Goal: Task Accomplishment & Management: Complete application form

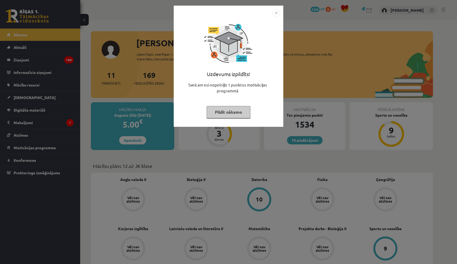
click at [226, 111] on button "Pildīt nākamo" at bounding box center [229, 112] width 44 height 12
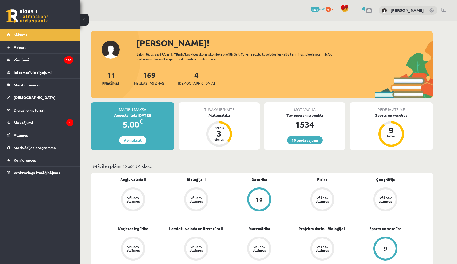
click at [225, 115] on div "Matemātika" at bounding box center [218, 115] width 81 height 6
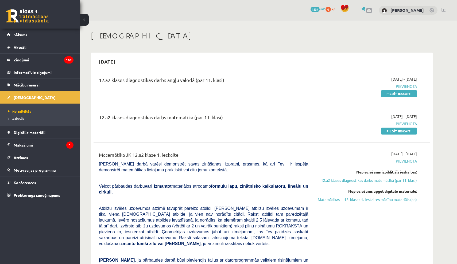
drag, startPoint x: 0, startPoint y: 0, endPoint x: 261, endPoint y: 127, distance: 289.9
click at [261, 127] on div "12.a2 klases diagnostikas darbs matemātikā (par 11. klasi)" at bounding box center [203, 124] width 217 height 20
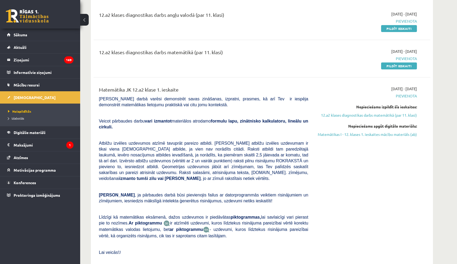
scroll to position [93, 0]
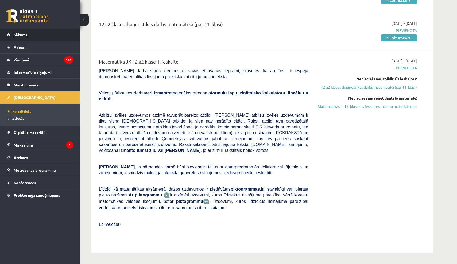
click at [59, 34] on link "Sākums" at bounding box center [40, 35] width 67 height 12
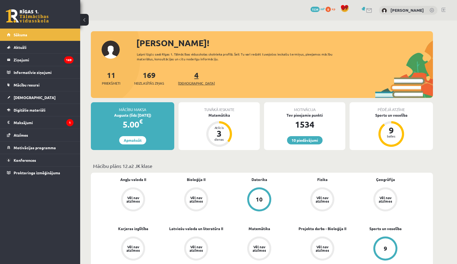
click at [185, 82] on span "[DEMOGRAPHIC_DATA]" at bounding box center [196, 83] width 37 height 5
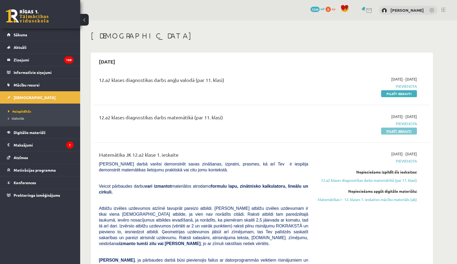
click at [389, 130] on link "Pildīt ieskaiti" at bounding box center [399, 131] width 36 height 7
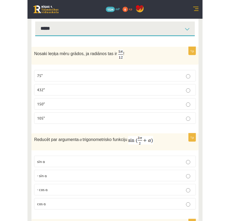
scroll to position [69, 0]
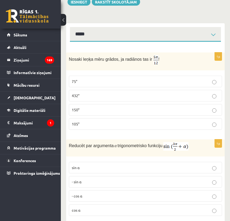
click at [105, 120] on label "105°" at bounding box center [145, 123] width 153 height 11
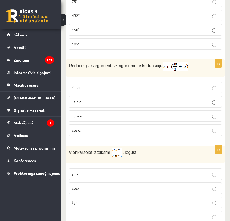
scroll to position [149, 0]
click at [105, 112] on label "- cos ⁡α" at bounding box center [145, 115] width 153 height 11
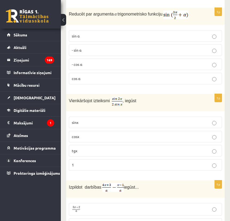
scroll to position [203, 0]
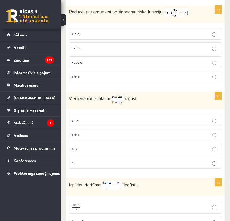
click at [107, 131] on p "cosx" at bounding box center [145, 134] width 147 height 6
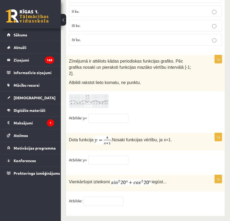
scroll to position [2635, 0]
click at [105, 197] on input "text" at bounding box center [104, 201] width 40 height 9
type input "*"
click at [103, 156] on input "text" at bounding box center [108, 160] width 40 height 9
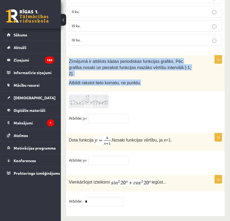
drag, startPoint x: 69, startPoint y: 57, endPoint x: 143, endPoint y: 87, distance: 80.1
click at [143, 87] on div "1p Zīmējumā ir attēlots kādas periodiskas funkcijas grafiks. Pēc grafika nosaki…" at bounding box center [145, 91] width 159 height 72
copy div "Zīmējumā ir attēlots kādas periodiskas funkcijas grafiks. Pēc grafika nosaki un…"
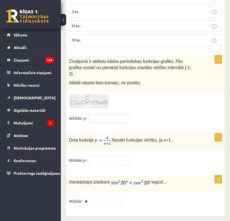
click at [168, 114] on fieldset "Atbilde: y=" at bounding box center [145, 119] width 153 height 11
click at [105, 94] on img at bounding box center [89, 101] width 40 height 15
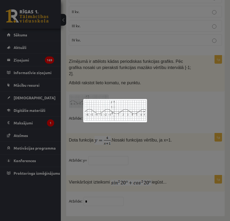
scroll to position [2567, 0]
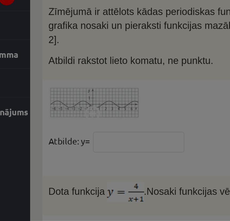
drag, startPoint x: 54, startPoint y: 47, endPoint x: 44, endPoint y: 49, distance: 10.3
click at [44, 49] on div at bounding box center [115, 110] width 230 height 221
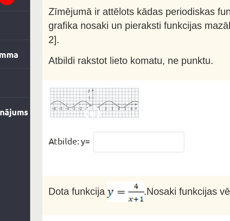
scroll to position [2628, 0]
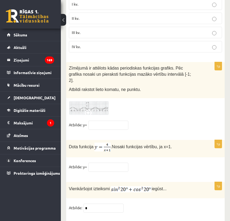
click at [99, 105] on img at bounding box center [89, 108] width 40 height 15
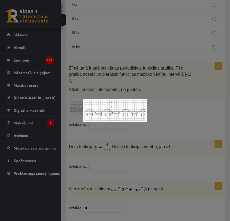
click at [174, 88] on div at bounding box center [115, 110] width 230 height 221
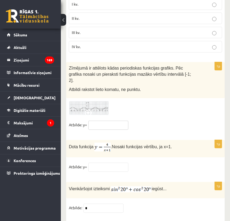
click at [110, 121] on input "text" at bounding box center [108, 125] width 40 height 9
type input "**"
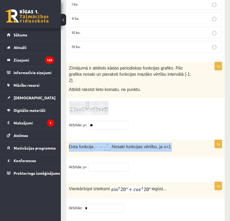
drag, startPoint x: 69, startPoint y: 141, endPoint x: 196, endPoint y: 142, distance: 127.5
click at [196, 142] on div "Dota funkcija . Nosaki funkcijas vērtību, ja x=1." at bounding box center [145, 148] width 159 height 17
copy p "Dota funkcija . Nosaki funkcijas vērtību, ja x=1."
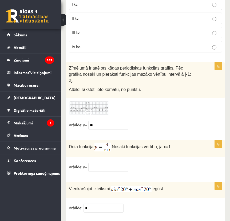
click at [209, 150] on div "Dota funkcija . Nosaki funkcijas vērtību, ja x=1." at bounding box center [145, 148] width 159 height 17
click at [108, 166] on input "text" at bounding box center [108, 166] width 40 height 9
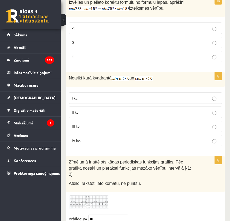
scroll to position [2534, 0]
type input "*"
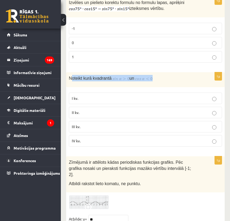
drag, startPoint x: 71, startPoint y: 73, endPoint x: 182, endPoint y: 81, distance: 112.0
click at [182, 81] on div "Noteikt kurā kvadrantā un" at bounding box center [145, 79] width 159 height 15
drag, startPoint x: 167, startPoint y: 71, endPoint x: 202, endPoint y: 72, distance: 34.8
click at [202, 72] on div "Noteikt kurā kvadrantā un" at bounding box center [145, 79] width 159 height 15
copy p "Noteikt kurā kvadrantā un"
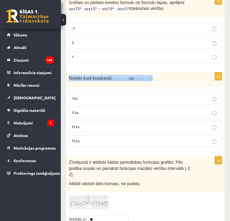
click at [202, 72] on div "Noteikt kurā kvadrantā un" at bounding box center [145, 79] width 159 height 15
click at [86, 110] on p "II kv." at bounding box center [145, 113] width 147 height 6
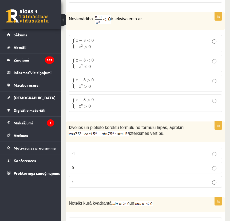
scroll to position [2408, 0]
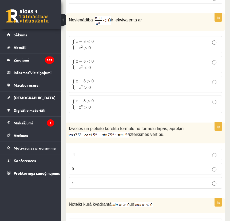
click at [87, 166] on p "0" at bounding box center [145, 169] width 147 height 6
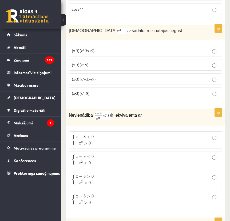
scroll to position [2316, 0]
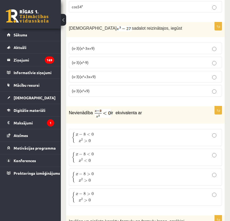
click at [112, 134] on p "{ x − 8 < 0 x 2 > 0 { x − 8 < 0 x 2 > 0" at bounding box center [145, 137] width 147 height 11
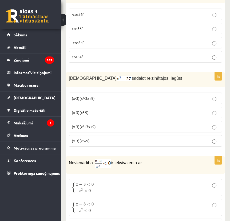
scroll to position [2266, 0]
click at [112, 124] on p "(x-3)(x²+3x+9)" at bounding box center [145, 127] width 147 height 6
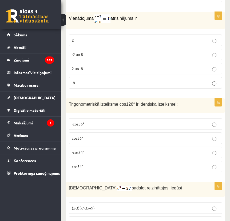
scroll to position [2155, 0]
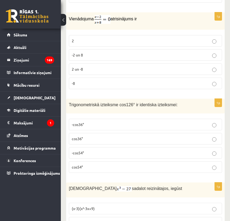
click at [112, 122] on p "-cos36°" at bounding box center [145, 125] width 147 height 6
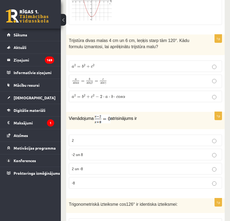
scroll to position [2052, 0]
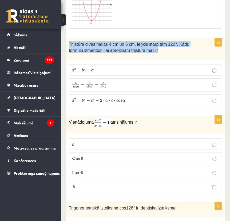
drag, startPoint x: 69, startPoint y: 40, endPoint x: 173, endPoint y: 55, distance: 104.7
click at [173, 55] on div "Trijstūra divas malas 4 cm un 6 cm, leņķis starp tām 120°. Kādu formulu izmanto…" at bounding box center [145, 48] width 159 height 21
copy span "Trijstūra divas malas 4 cm un 6 cm, leņķis starp tām 120°. Kādu formulu izmanto…"
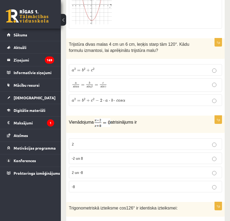
click at [111, 141] on p "2" at bounding box center [145, 144] width 147 height 6
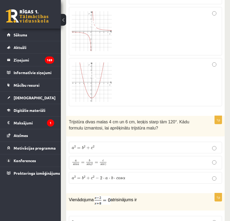
scroll to position [1975, 0]
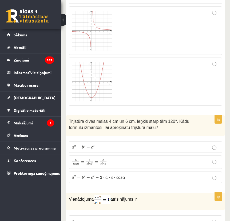
click at [121, 176] on span "s" at bounding box center [122, 177] width 2 height 2
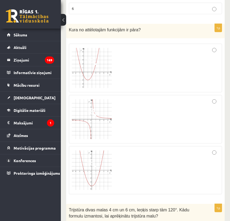
scroll to position [1887, 0]
click at [135, 168] on div at bounding box center [145, 170] width 147 height 42
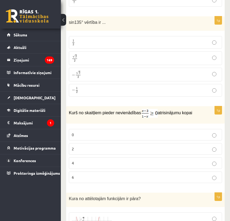
scroll to position [1718, 0]
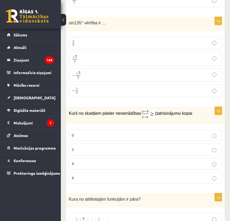
click at [122, 146] on p "2" at bounding box center [145, 149] width 147 height 6
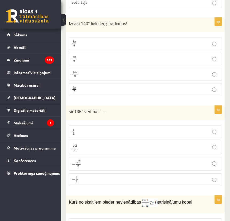
scroll to position [1630, 0]
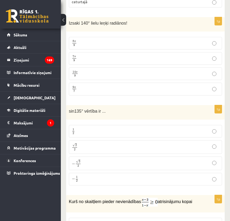
click at [122, 145] on p "√ 2 2 2 2" at bounding box center [145, 147] width 147 height 8
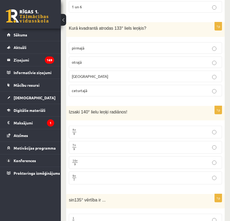
scroll to position [1541, 0]
drag, startPoint x: 135, startPoint y: 110, endPoint x: 70, endPoint y: 108, distance: 65.2
click at [70, 108] on p "Izsaki 140° lielu leņķi radiānos!" at bounding box center [132, 111] width 127 height 6
drag, startPoint x: 69, startPoint y: 108, endPoint x: 143, endPoint y: 112, distance: 74.4
click at [143, 112] on div "Izsaki 140° lielu leņķi radiānos!" at bounding box center [145, 113] width 159 height 15
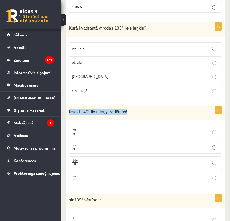
copy span "Izsaki 140° lielu leņķi radiānos!"
click at [143, 112] on p "Izsaki 140° lielu leņķi radiānos!" at bounding box center [132, 111] width 127 height 6
click at [90, 144] on p "7 π 9 7 π 9" at bounding box center [145, 147] width 147 height 7
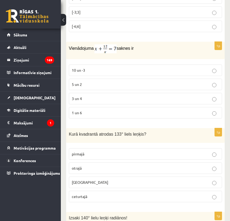
scroll to position [1435, 0]
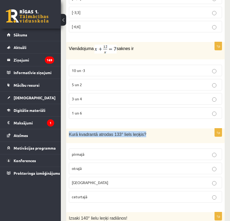
drag, startPoint x: 152, startPoint y: 133, endPoint x: 67, endPoint y: 133, distance: 85.2
click at [67, 133] on div "Kurā kvadrantā atrodas 133° liels leņķis?" at bounding box center [145, 135] width 159 height 15
copy span "Kurā kvadrantā atrodas 133° liels leņķis?"
click at [76, 140] on div "Kurā kvadrantā atrodas 133° liels leņķis?" at bounding box center [145, 135] width 159 height 15
click at [85, 169] on label "otrajā" at bounding box center [145, 167] width 153 height 11
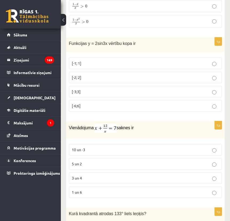
scroll to position [1360, 0]
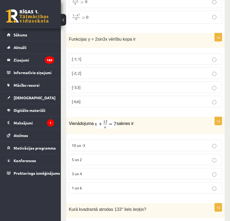
click at [94, 172] on p "3 un 4" at bounding box center [145, 174] width 147 height 6
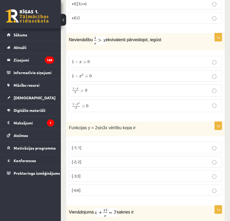
scroll to position [1270, 0]
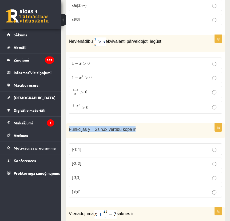
drag, startPoint x: 69, startPoint y: 125, endPoint x: 158, endPoint y: 128, distance: 89.0
click at [159, 128] on p "Funkcijas y = 2sin3x vērtību kopa ir" at bounding box center [132, 129] width 127 height 6
copy span "Funkcijas y = 2sin3x vērtību kopa ir"
click at [148, 126] on p "Funkcijas y = 2sin3x vērtību kopa ir" at bounding box center [132, 129] width 127 height 6
click at [99, 157] on label "[-2; 2]" at bounding box center [145, 162] width 153 height 11
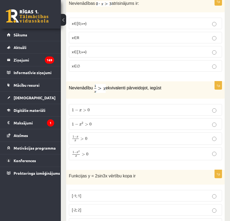
scroll to position [1223, 0]
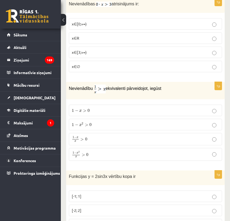
click at [97, 140] on p "1 − x x > 0 1 − x x > 0" at bounding box center [145, 139] width 147 height 6
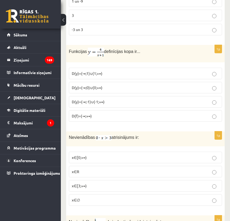
scroll to position [1090, 0]
click at [95, 198] on p "x∈∅" at bounding box center [145, 200] width 147 height 6
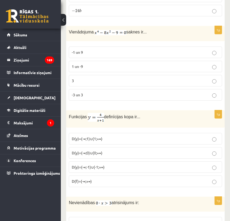
scroll to position [1024, 0]
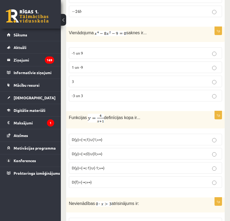
click at [88, 93] on p "-3 un 3" at bounding box center [145, 96] width 147 height 6
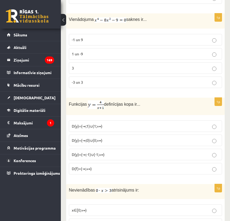
scroll to position [1039, 0]
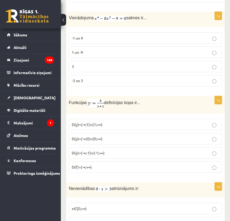
click at [103, 150] on span "D(y)=(-∞;-1)∪(-1;+∞)" at bounding box center [88, 152] width 33 height 5
click at [103, 166] on p "D(f)=(-∞;+∞)" at bounding box center [145, 167] width 147 height 6
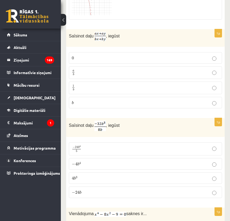
scroll to position [837, 0]
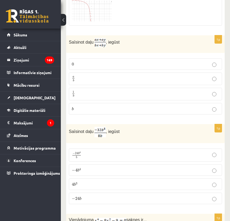
click at [101, 171] on p "− 4 b 4 − 4 b 4" at bounding box center [145, 170] width 147 height 6
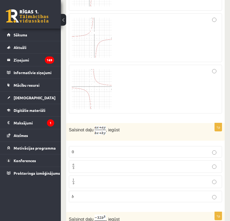
scroll to position [750, 0]
click at [107, 165] on p "a b a b" at bounding box center [145, 165] width 147 height 7
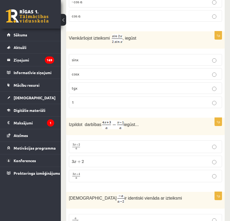
scroll to position [263, 0]
click at [90, 181] on label "3 x + 4 a 3 x + 4 a" at bounding box center [145, 176] width 153 height 13
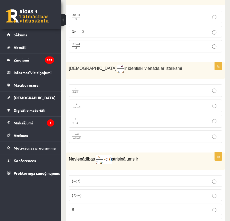
scroll to position [393, 0]
click at [92, 135] on p "− a − a + 2 − a − a + 2" at bounding box center [145, 136] width 147 height 7
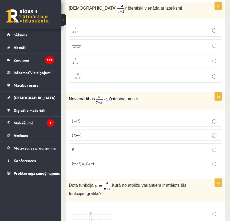
scroll to position [453, 0]
click at [104, 135] on p "(7;+∞)" at bounding box center [145, 135] width 147 height 6
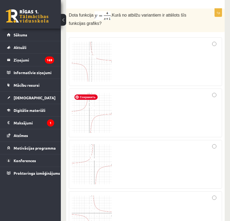
scroll to position [623, 0]
click at [153, 162] on div at bounding box center [145, 163] width 147 height 43
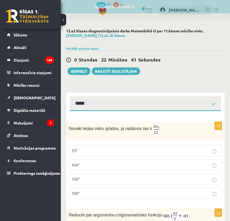
scroll to position [0, 0]
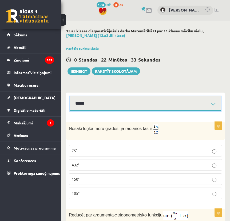
select select "**********"
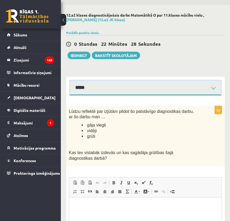
scroll to position [15, 0]
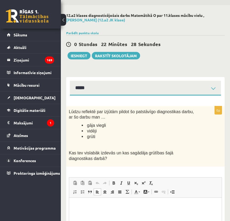
click at [101, 213] on html at bounding box center [145, 205] width 153 height 16
click at [74, 204] on html "*******" at bounding box center [145, 205] width 153 height 16
click at [93, 206] on p "*******" at bounding box center [146, 205] width 142 height 5
click at [93, 204] on p "*******" at bounding box center [146, 205] width 142 height 5
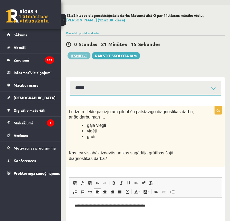
click at [80, 53] on button "Iesniegt" at bounding box center [79, 55] width 23 height 7
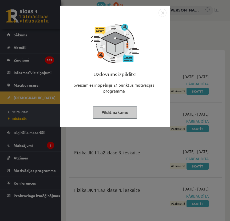
click at [129, 113] on button "Pildīt nākamo" at bounding box center [115, 112] width 44 height 12
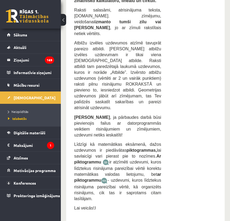
scroll to position [1671, 0]
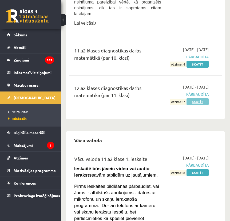
click at [201, 105] on link "Skatīt" at bounding box center [198, 101] width 22 height 7
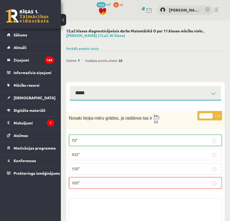
select select "**********"
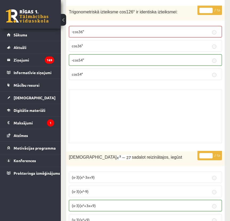
scroll to position [3589, 0]
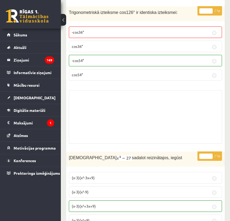
click at [17, 13] on link at bounding box center [27, 15] width 43 height 13
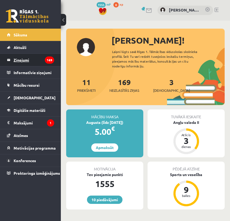
click at [32, 60] on legend "Ziņojumi 169" at bounding box center [34, 60] width 41 height 12
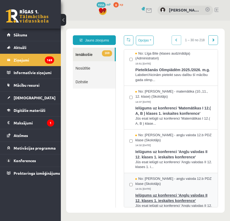
scroll to position [150, 0]
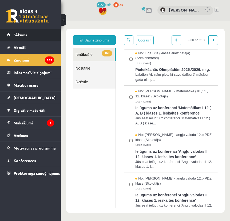
click at [36, 34] on link "Sākums" at bounding box center [30, 35] width 47 height 12
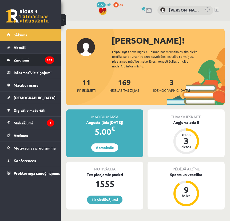
click at [41, 64] on legend "Ziņojumi 169" at bounding box center [34, 60] width 41 height 12
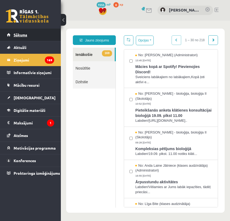
click at [44, 39] on link "Sākums" at bounding box center [30, 35] width 47 height 12
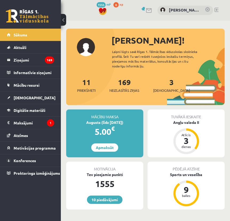
click at [181, 118] on div "Tuvākā ieskaite" at bounding box center [186, 114] width 77 height 10
click at [182, 122] on div "Angļu valoda II" at bounding box center [186, 122] width 77 height 6
